Goal: Find specific page/section: Find specific page/section

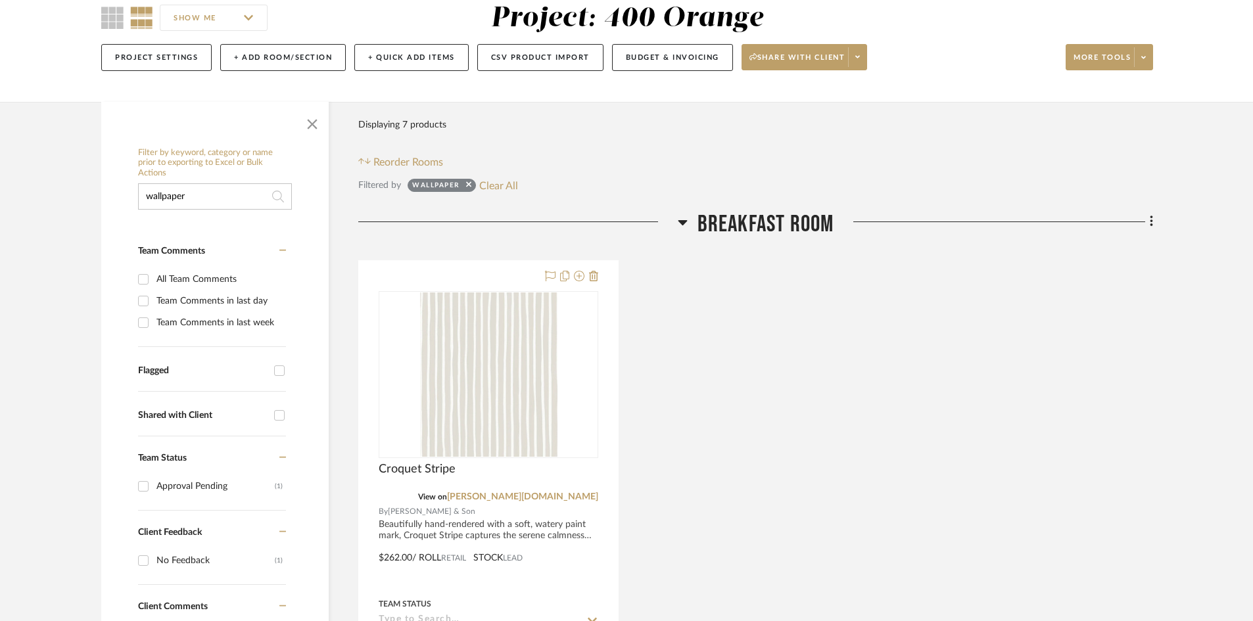
scroll to position [66, 0]
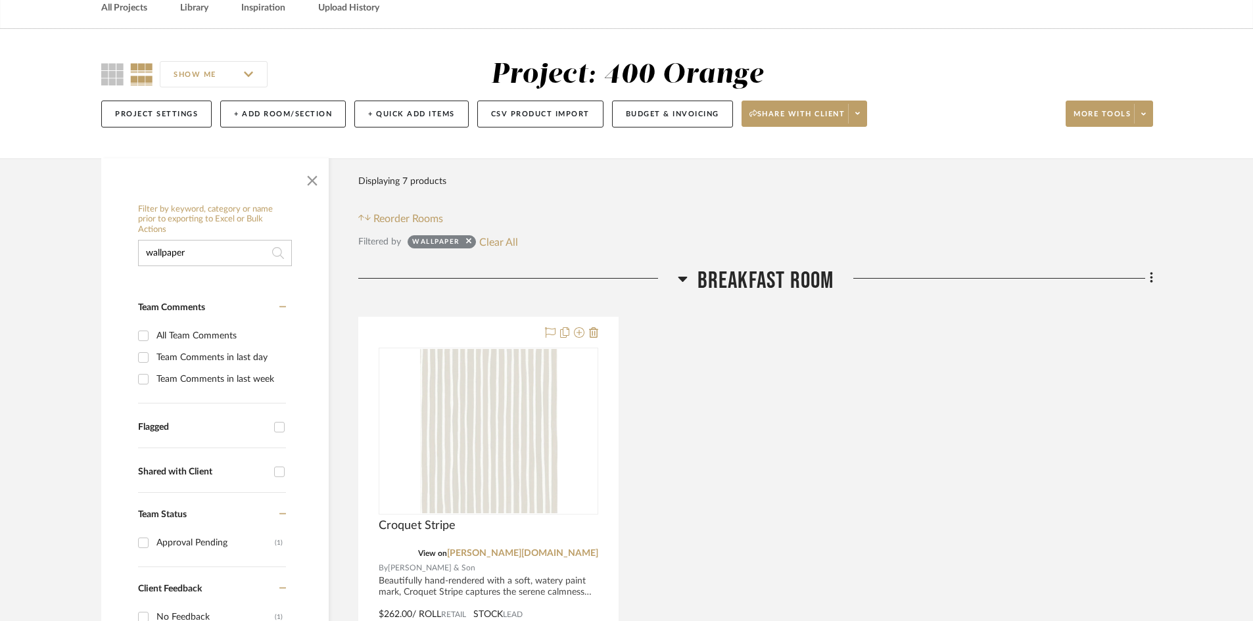
click at [239, 259] on input "wallpaper" at bounding box center [215, 253] width 154 height 26
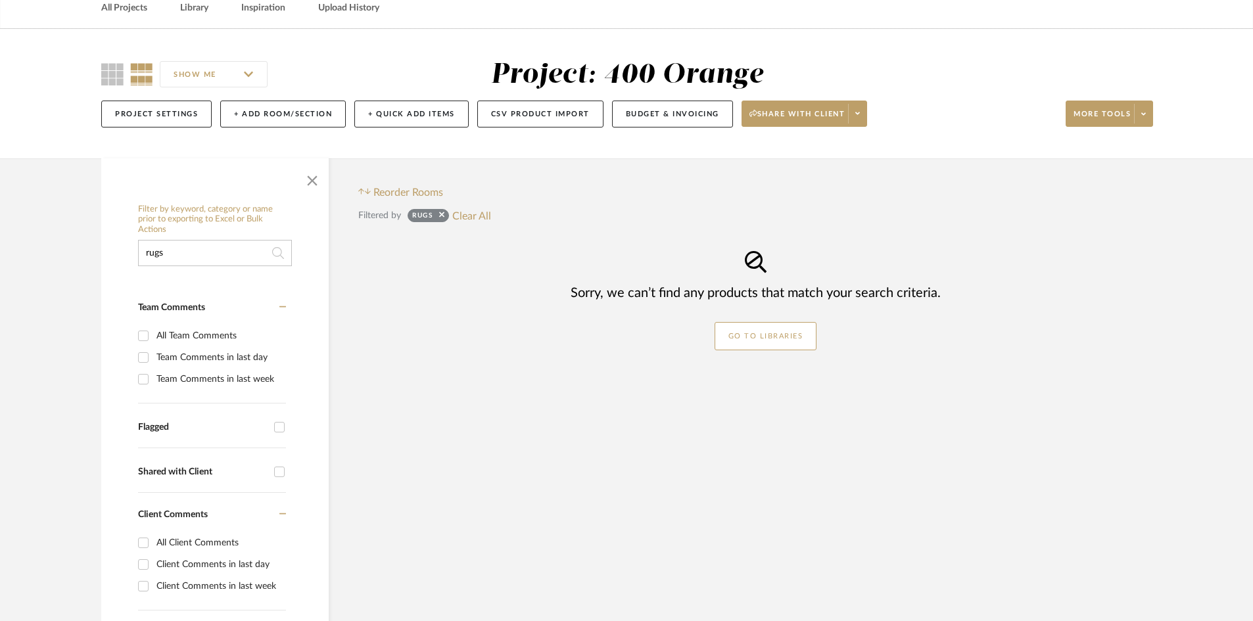
click at [185, 252] on input "rugs" at bounding box center [215, 253] width 154 height 26
type input "r"
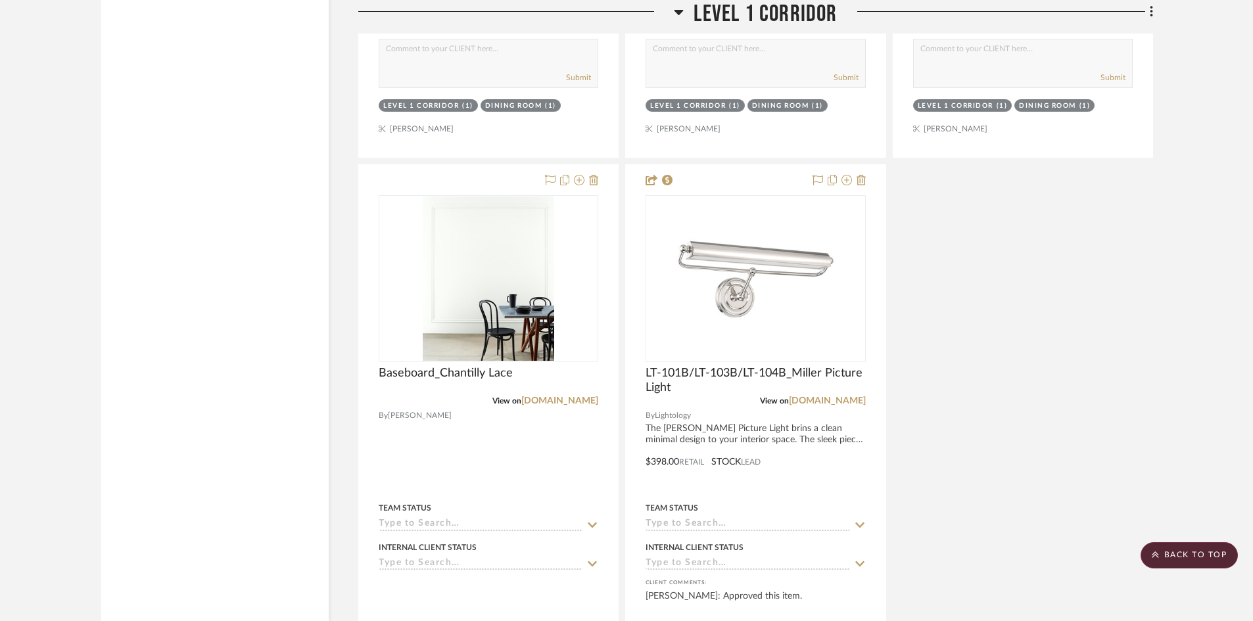
scroll to position [4207, 0]
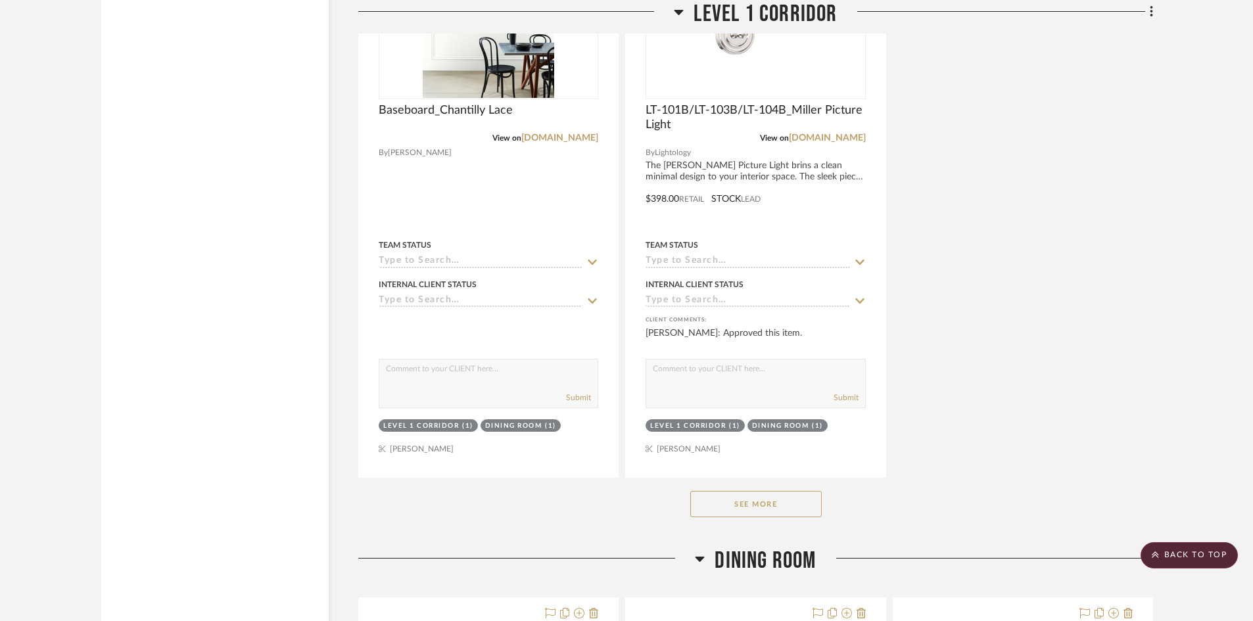
click at [688, 489] on div "See More" at bounding box center [755, 504] width 795 height 53
click at [697, 491] on button "See More" at bounding box center [755, 504] width 131 height 26
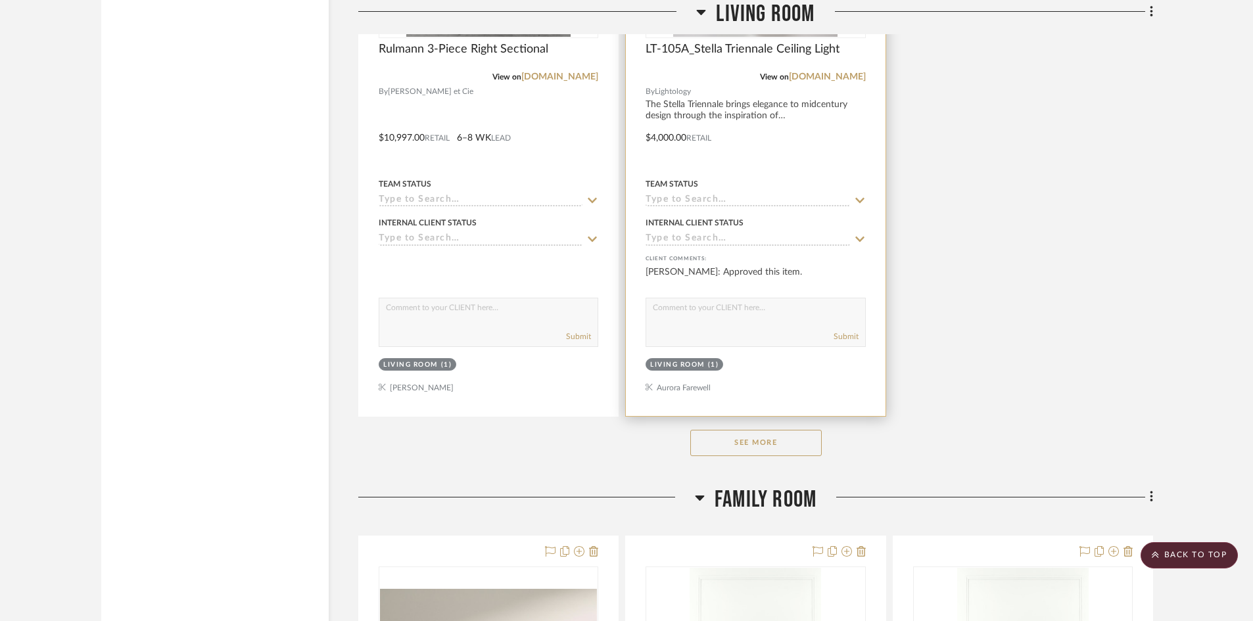
scroll to position [15410, 0]
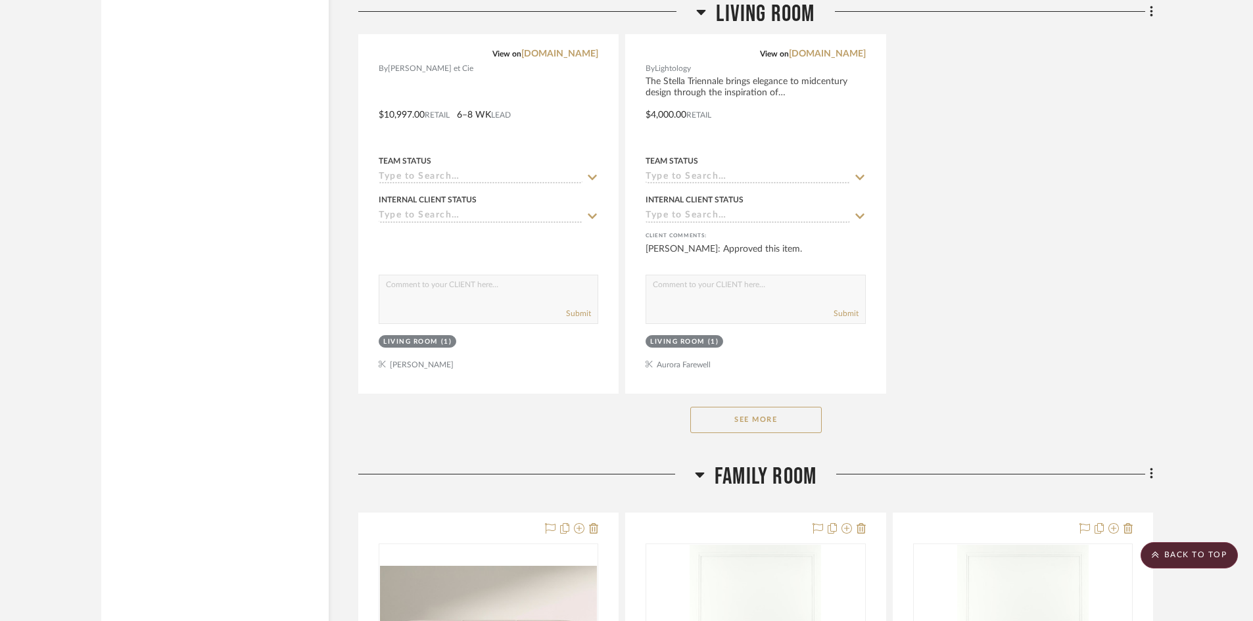
click at [756, 407] on button "See More" at bounding box center [755, 420] width 131 height 26
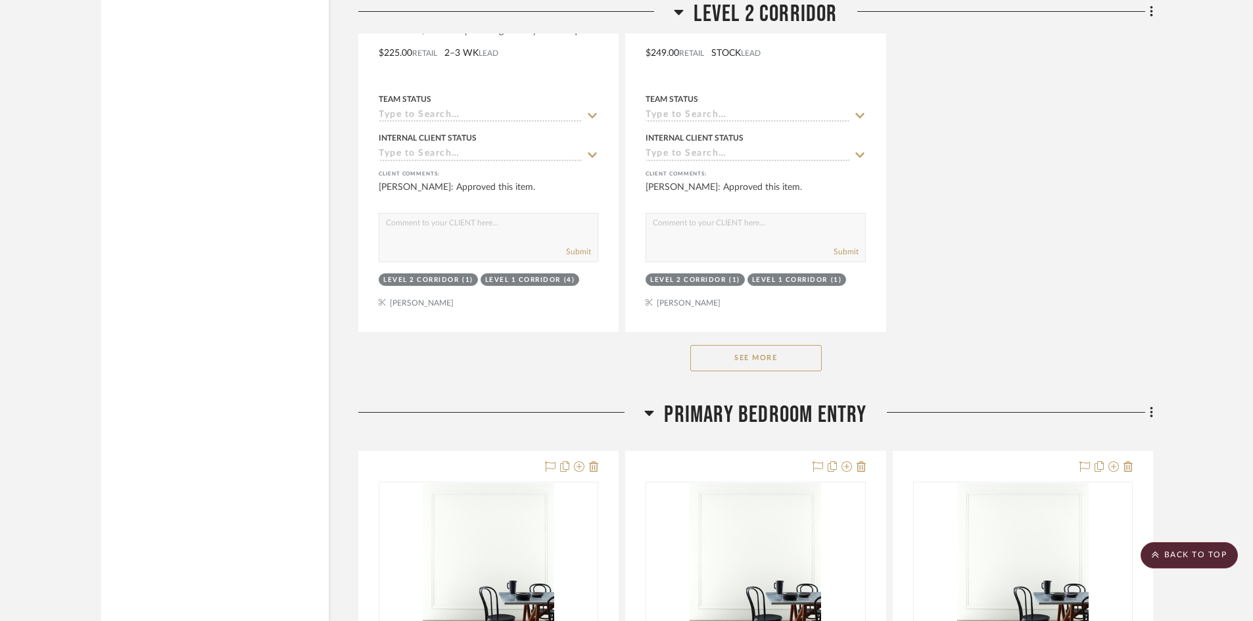
scroll to position [18566, 0]
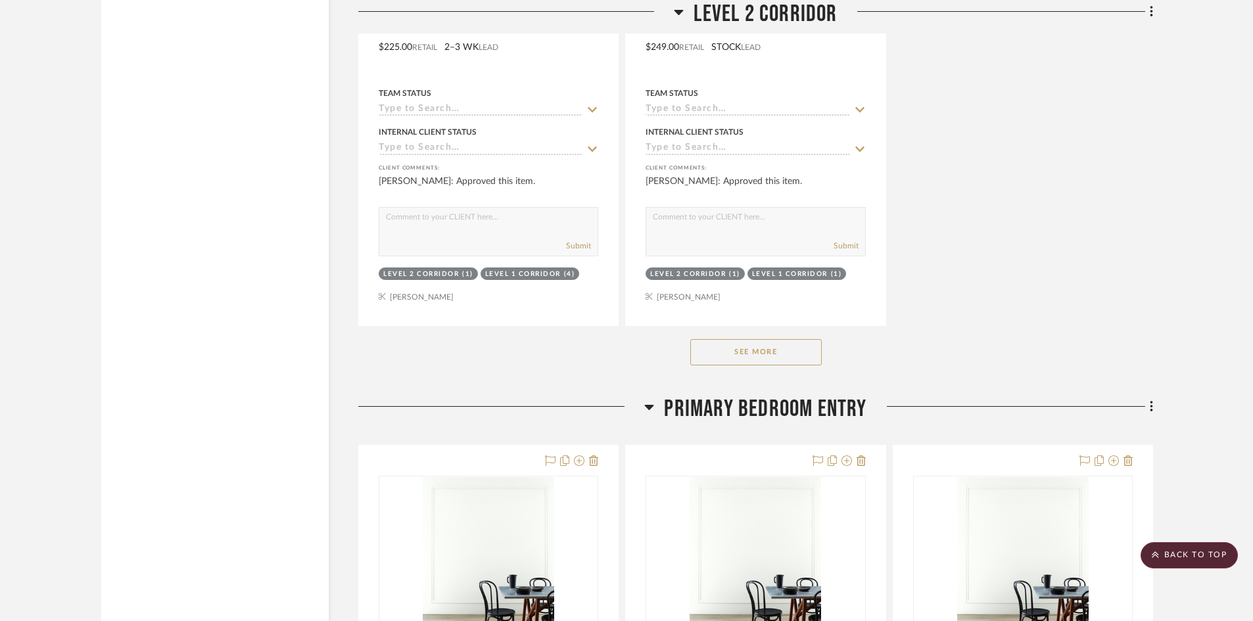
click at [713, 353] on button "See More" at bounding box center [755, 352] width 131 height 26
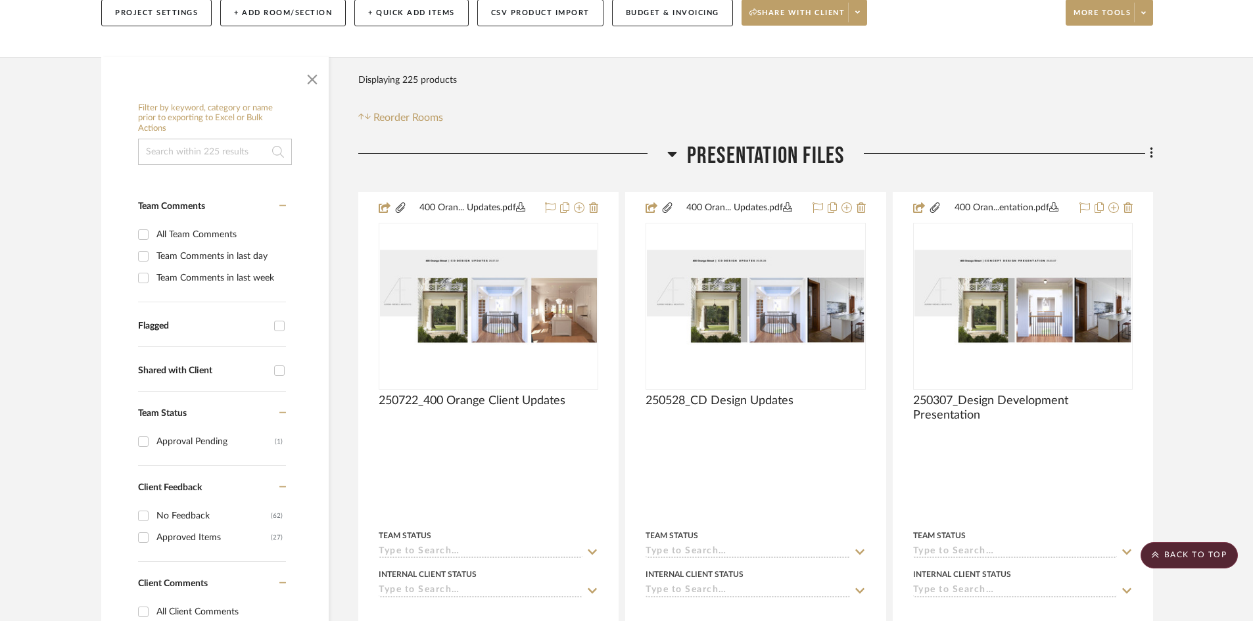
scroll to position [0, 0]
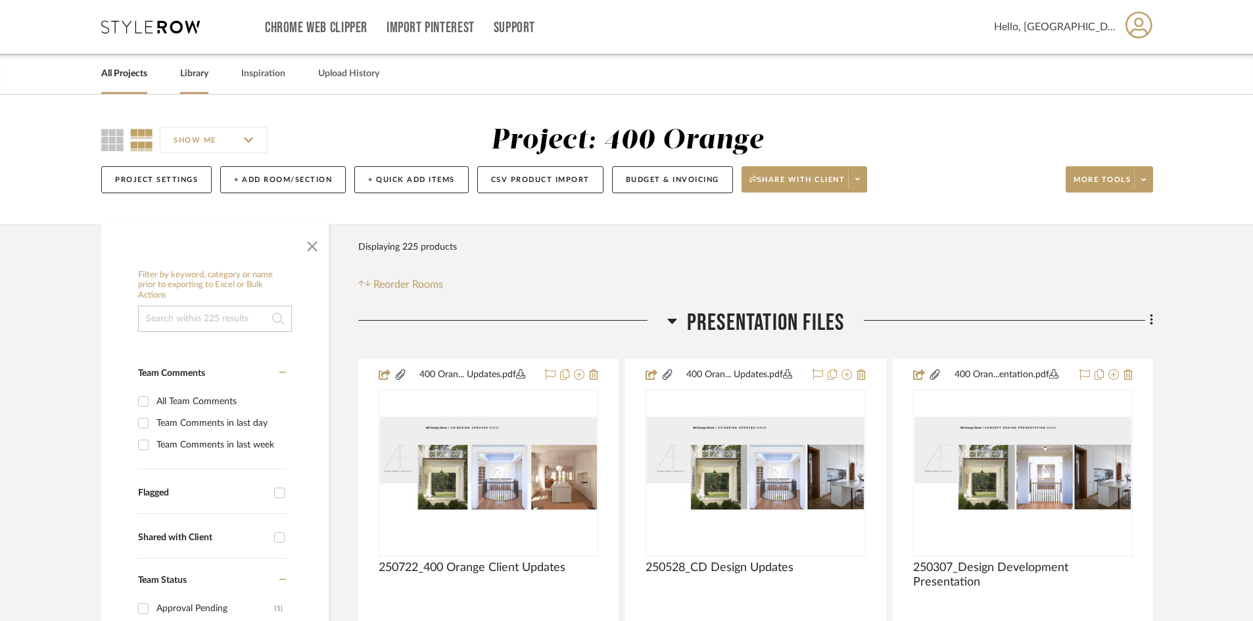
click at [189, 78] on link "Library" at bounding box center [194, 74] width 28 height 18
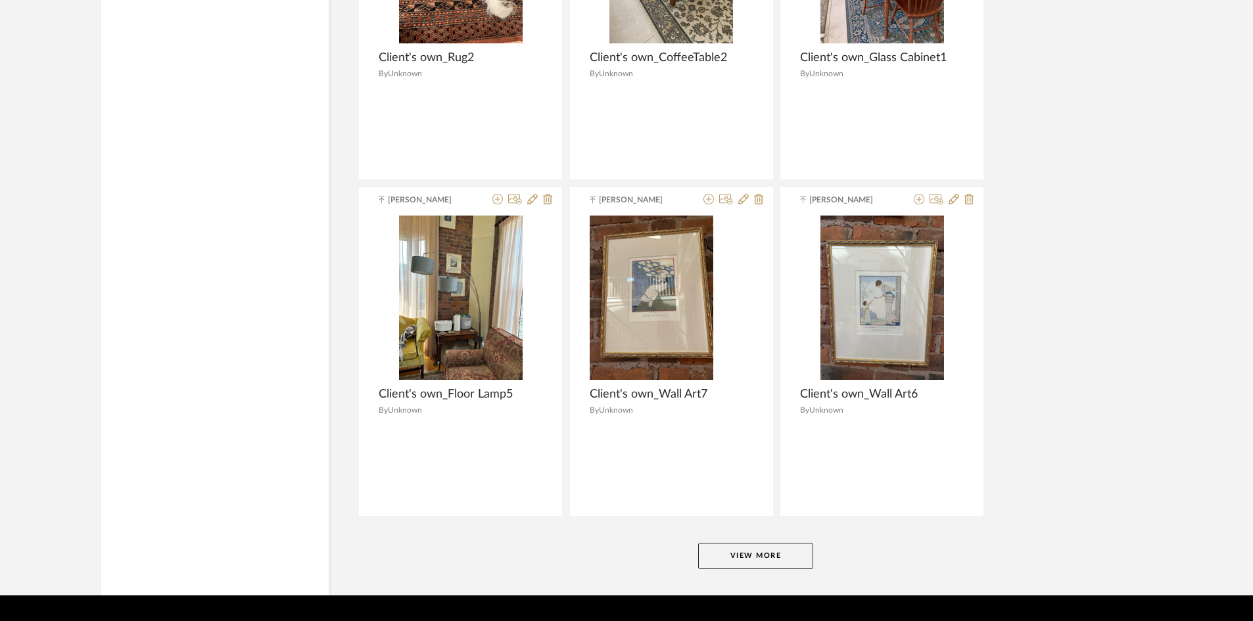
scroll to position [3125, 0]
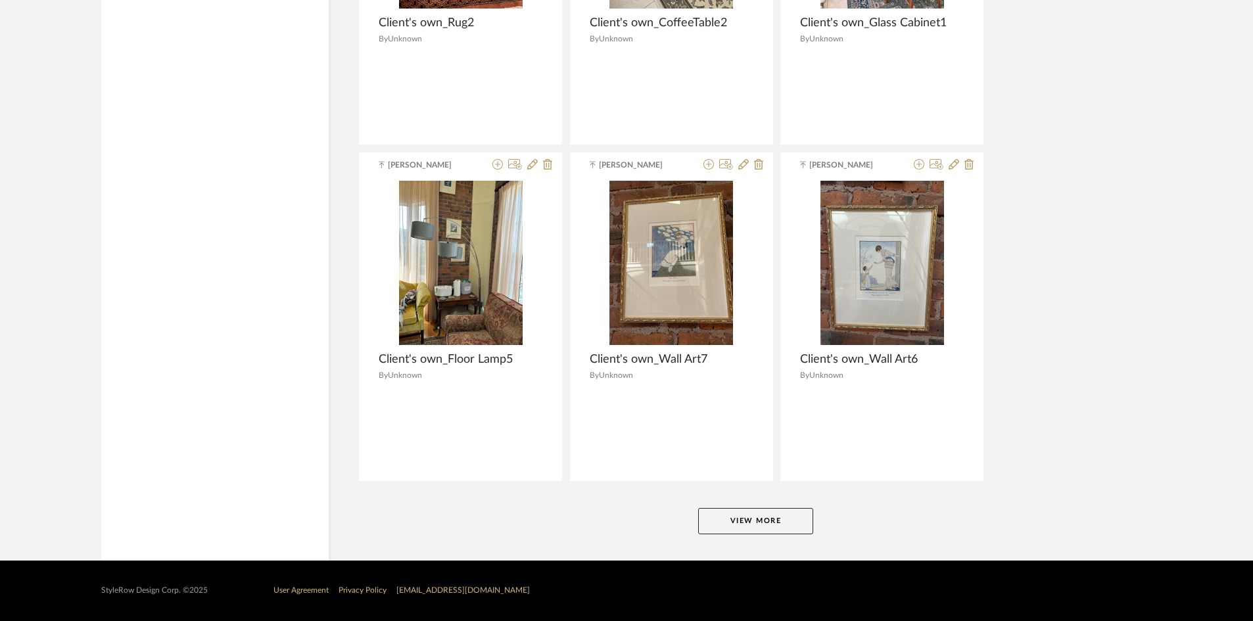
click at [761, 508] on button "View More" at bounding box center [755, 521] width 115 height 26
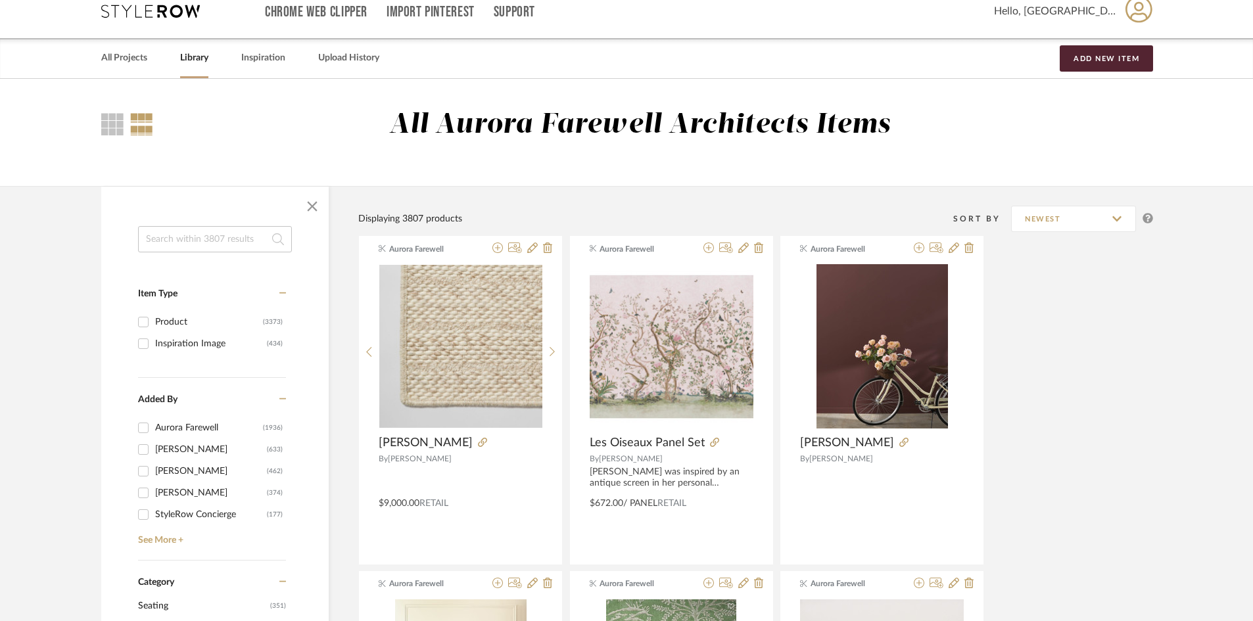
scroll to position [0, 0]
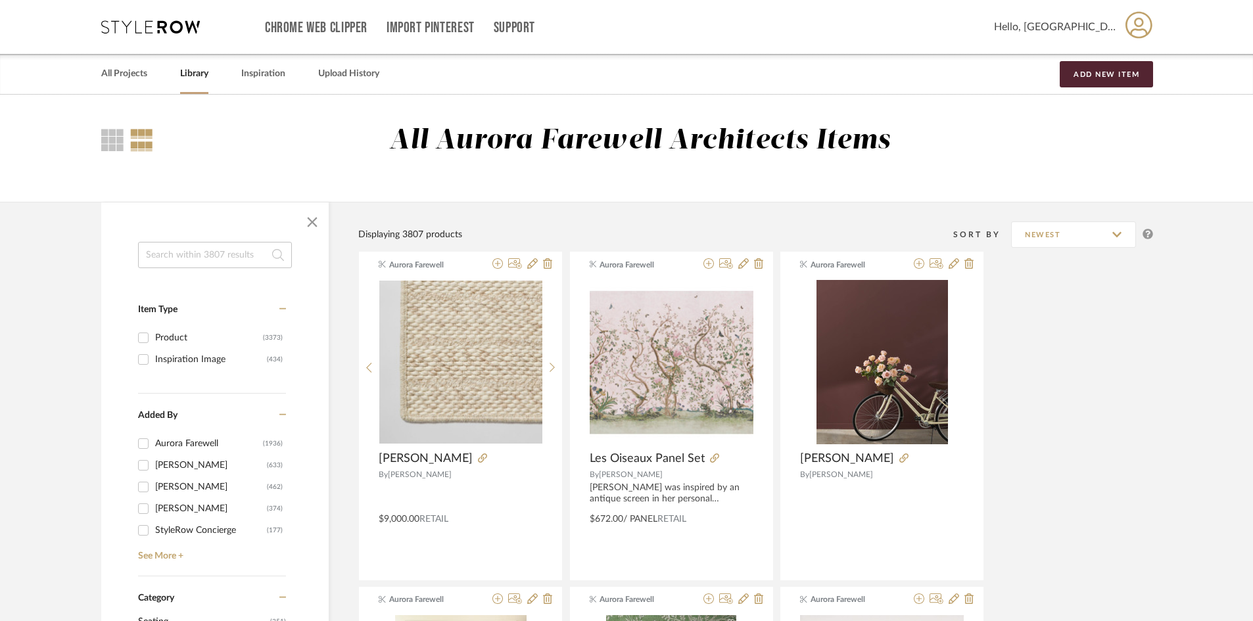
click at [249, 260] on input at bounding box center [215, 255] width 154 height 26
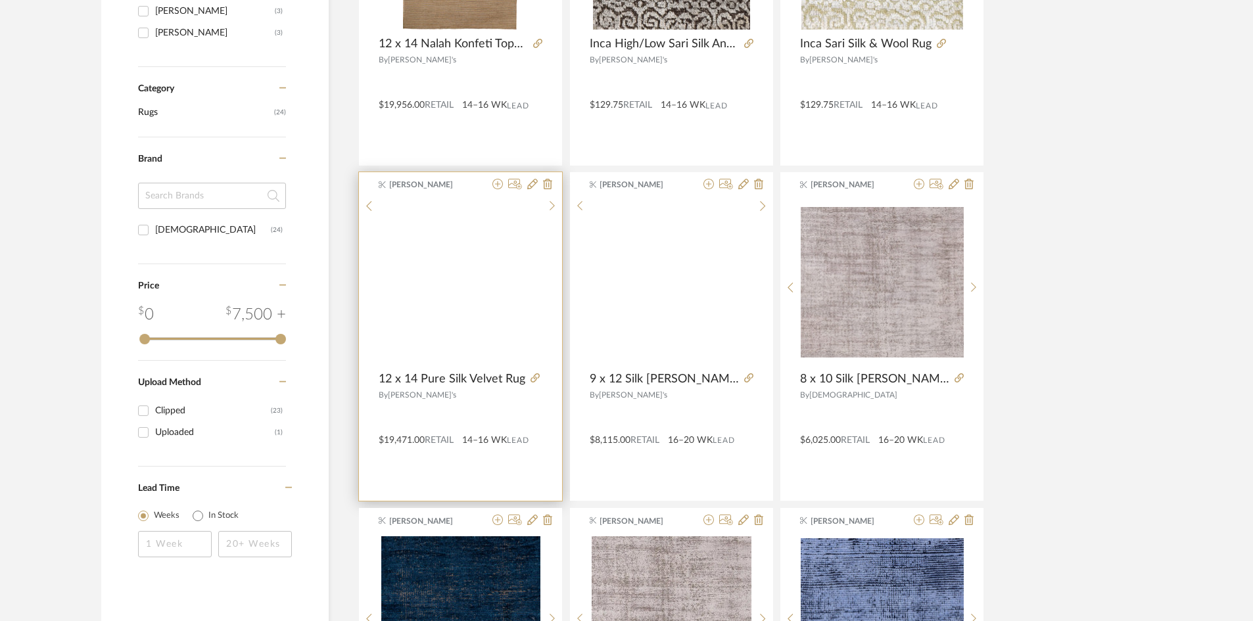
scroll to position [460, 0]
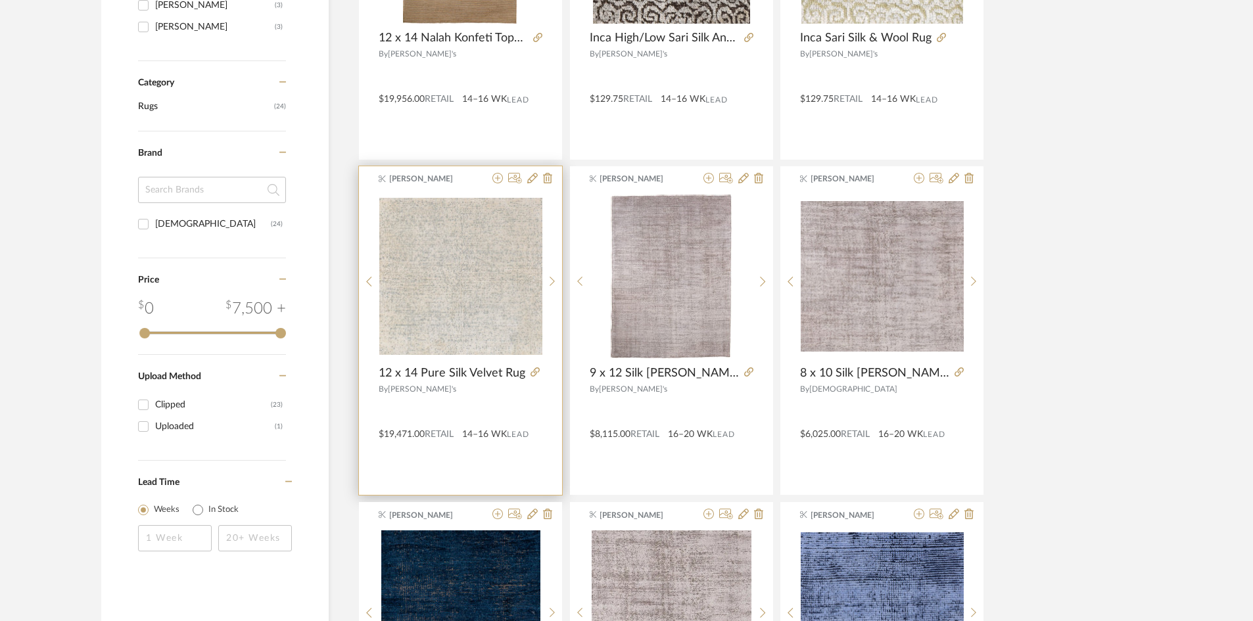
type input "kebabians"
click at [496, 310] on img "0" at bounding box center [460, 276] width 163 height 157
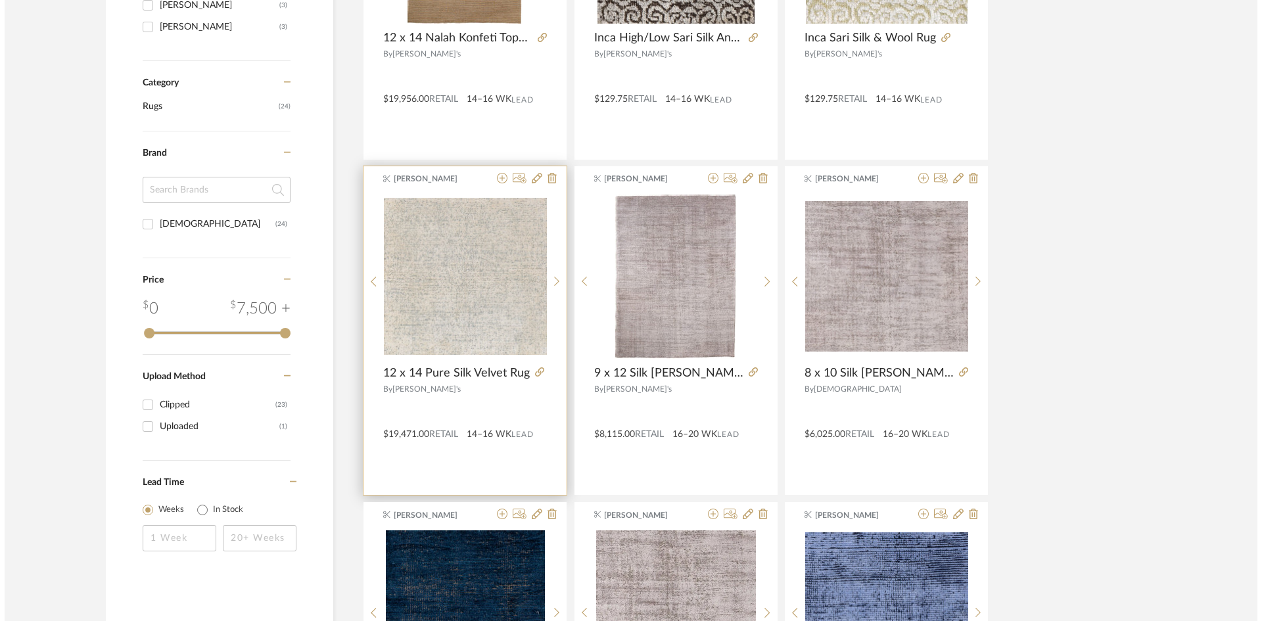
scroll to position [0, 0]
